Goal: Information Seeking & Learning: Learn about a topic

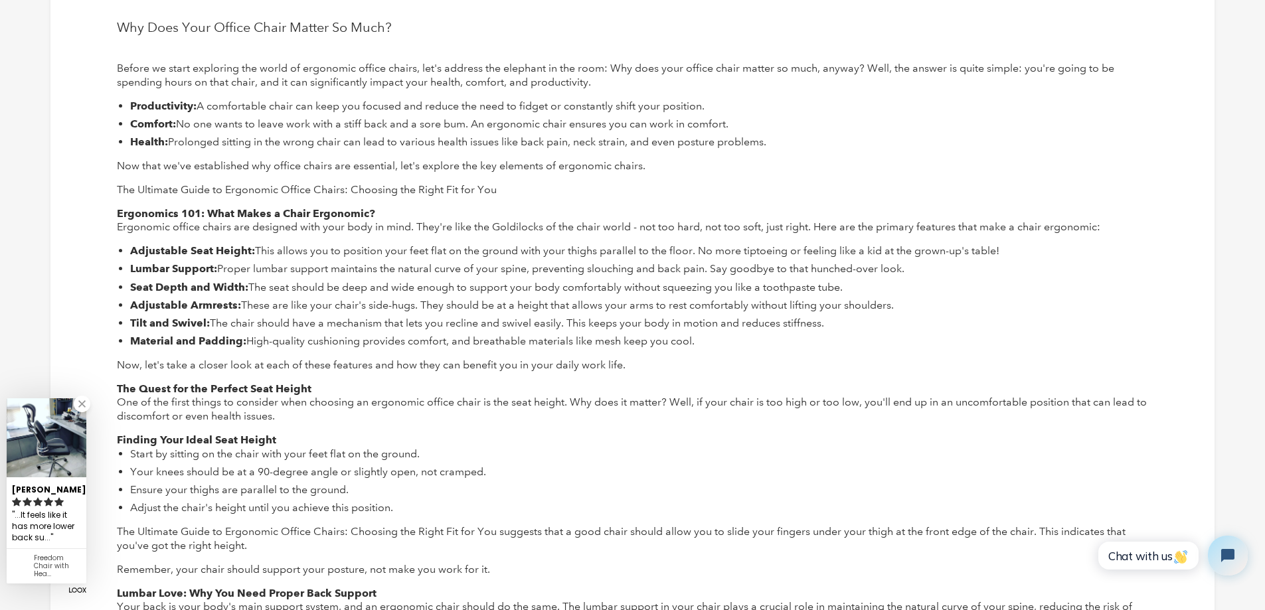
scroll to position [332, 0]
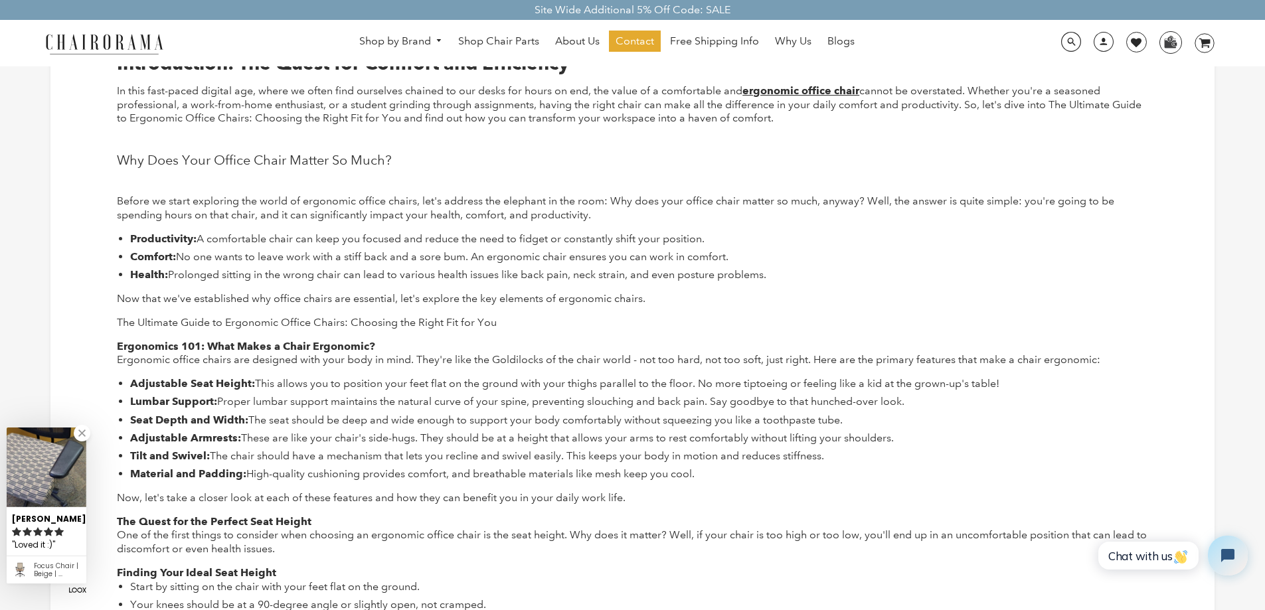
scroll to position [199, 0]
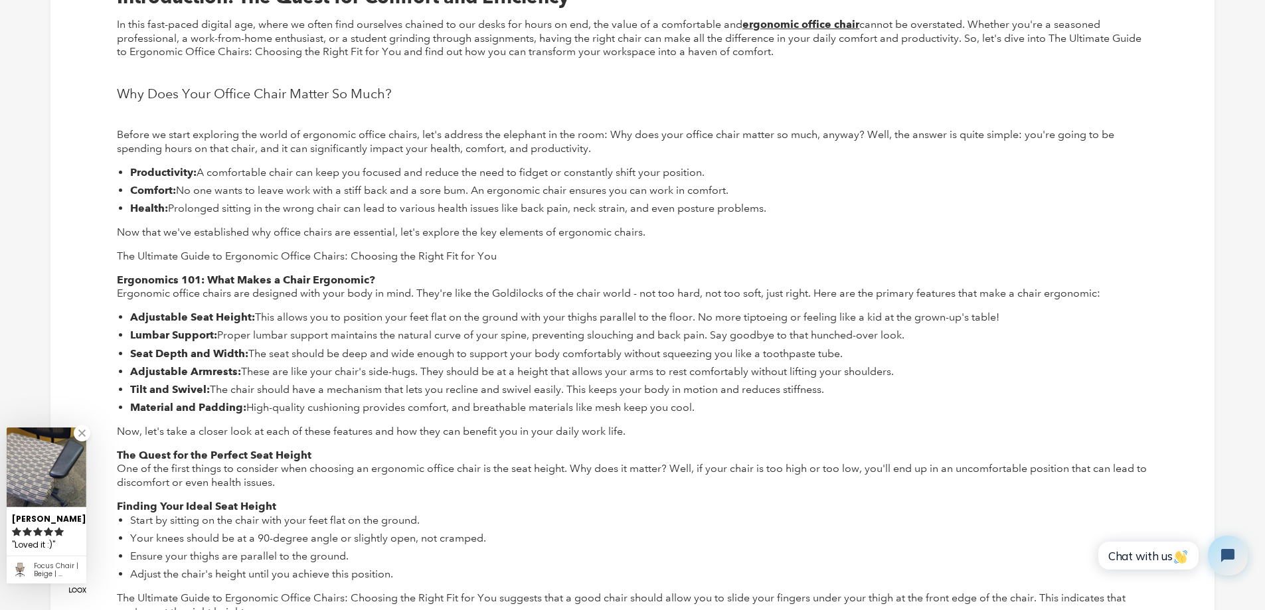
scroll to position [266, 0]
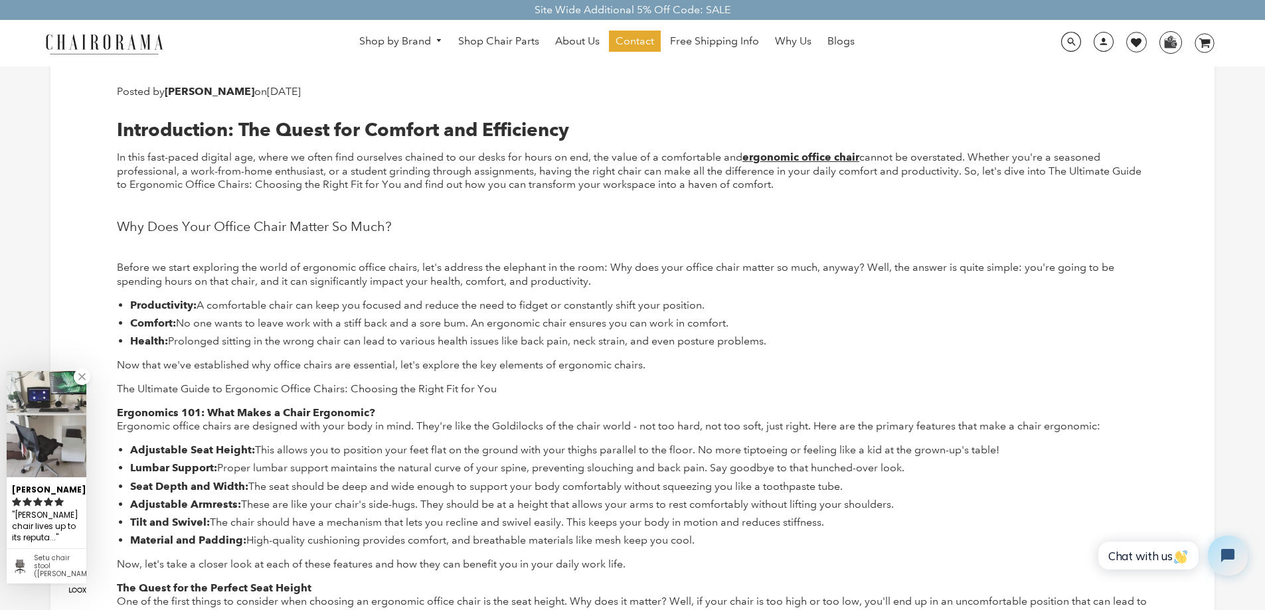
scroll to position [133, 0]
